Goal: Download file/media

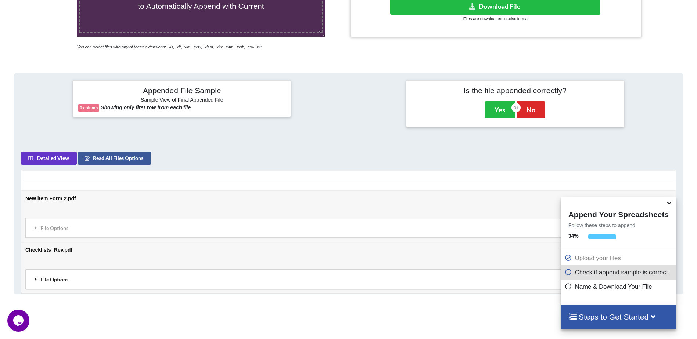
scroll to position [79, 0]
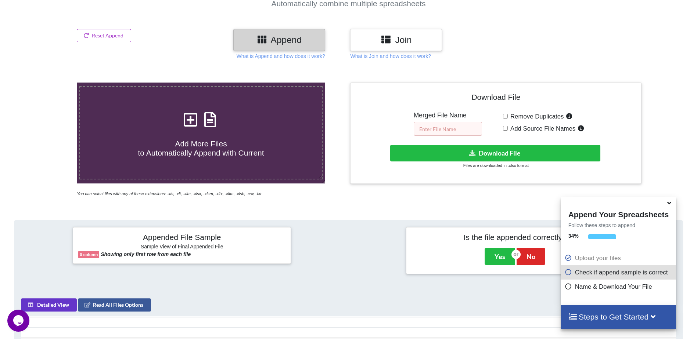
click at [433, 123] on input "text" at bounding box center [448, 129] width 68 height 14
type input "new item"
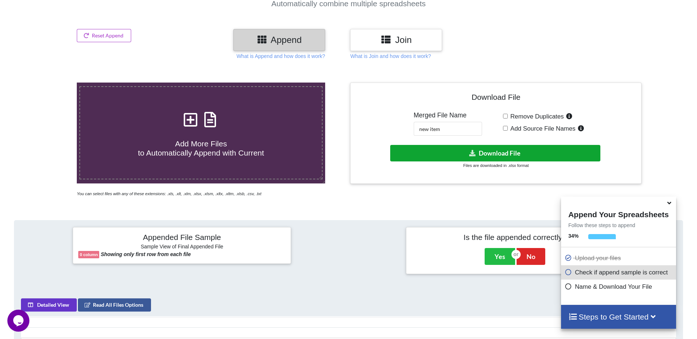
click at [504, 151] on button "Download File" at bounding box center [495, 153] width 210 height 17
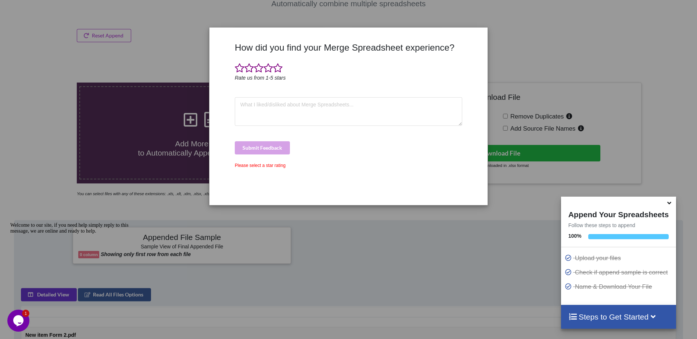
click at [119, 58] on div "How did you find your Merge Spreadsheet experience? Rate us from 1-5 stars Subm…" at bounding box center [348, 169] width 697 height 339
click at [274, 117] on textarea at bounding box center [348, 111] width 227 height 29
type textarea "dd"
click at [267, 150] on div "Submit Feedback" at bounding box center [348, 147] width 227 height 13
click at [374, 187] on div "How did you find your Merge Spreadsheet experience? Rate us from 1-5 stars dd S…" at bounding box center [348, 121] width 231 height 158
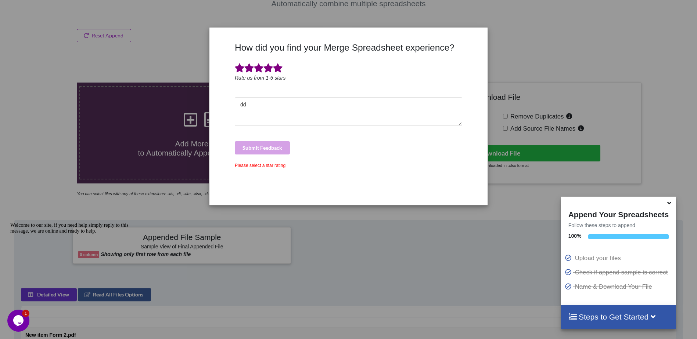
click at [275, 73] on span at bounding box center [278, 68] width 10 height 10
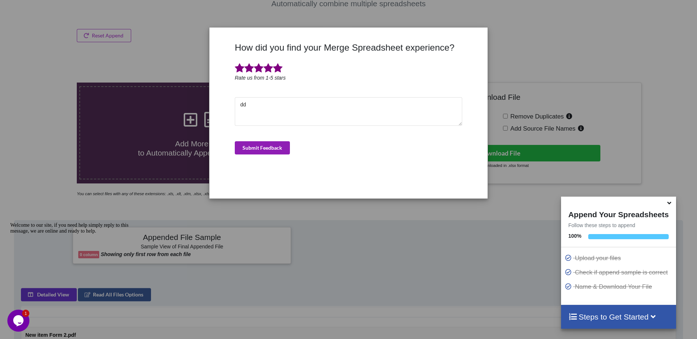
click at [261, 147] on button "Submit Feedback" at bounding box center [262, 147] width 55 height 13
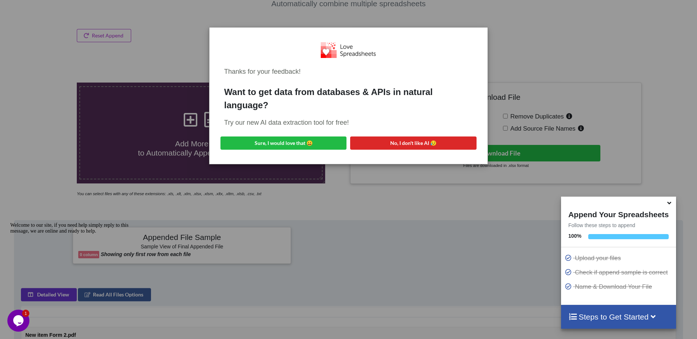
click at [363, 181] on div "Thanks for your feedback! Want to get data from databases & APIs in natural lan…" at bounding box center [348, 169] width 697 height 339
click at [309, 144] on button "Sure, I would love that 😀" at bounding box center [283, 143] width 126 height 13
click at [425, 169] on div "Thanks for your feedback! Want to get data from databases & APIs in natural lan…" at bounding box center [348, 169] width 697 height 339
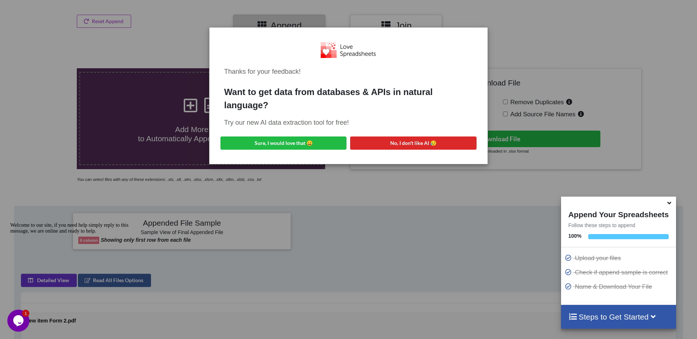
scroll to position [76, 0]
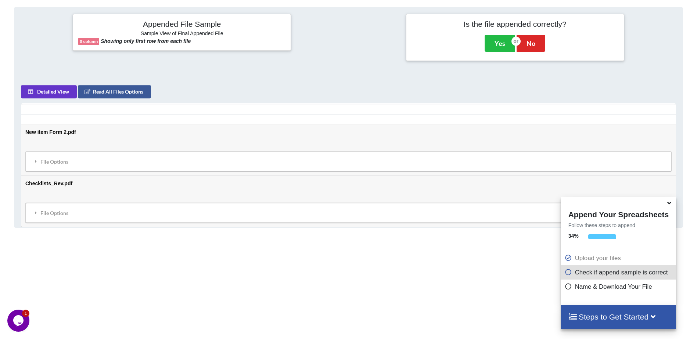
scroll to position [300, 0]
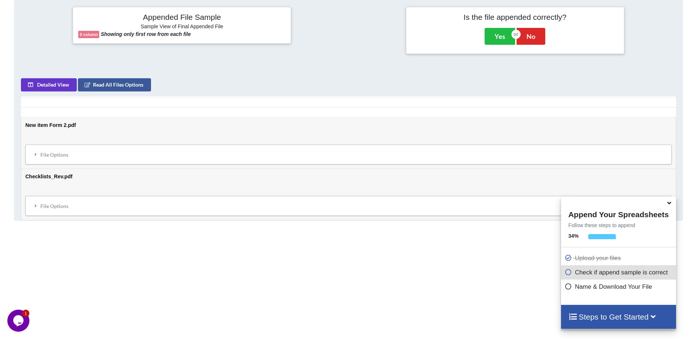
click at [669, 202] on icon at bounding box center [669, 202] width 8 height 7
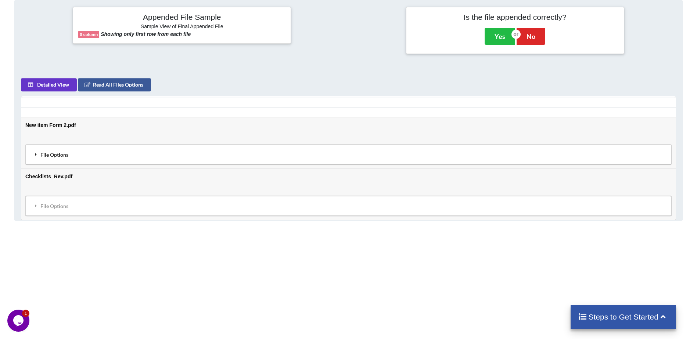
click at [117, 148] on div "File Options" at bounding box center [349, 154] width 642 height 15
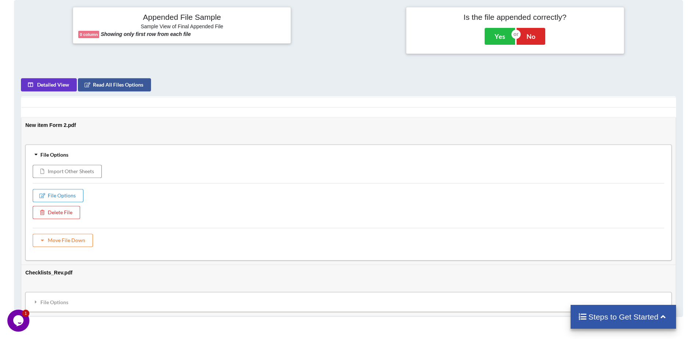
click at [219, 120] on td "New item Form 2.pdf File Options Import Other Sheets File Options Delete File M…" at bounding box center [348, 191] width 654 height 147
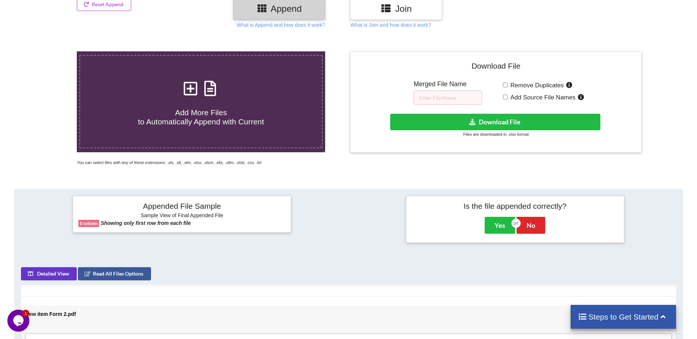
scroll to position [109, 0]
